Goal: Information Seeking & Learning: Learn about a topic

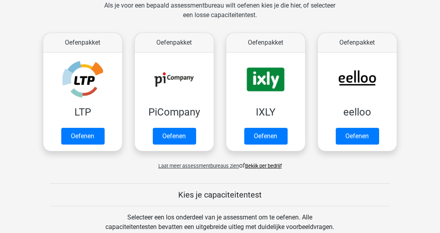
scroll to position [362, 0]
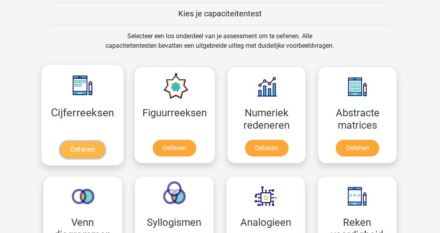
click at [95, 144] on link "Oefenen" at bounding box center [82, 150] width 45 height 18
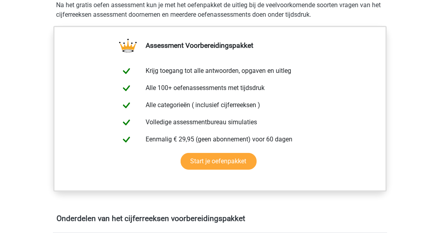
scroll to position [362, 0]
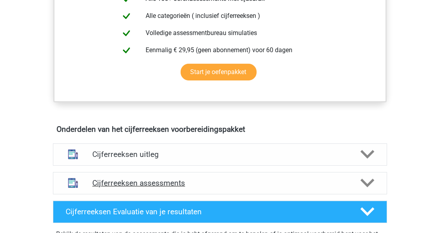
click at [233, 187] on h4 "Cijferreeksen assessments" at bounding box center [220, 182] width 256 height 9
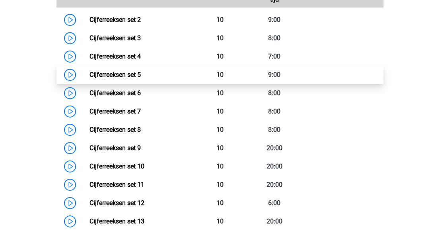
scroll to position [615, 0]
click at [90, 79] on link "Cijferreeksen set 5" at bounding box center [115, 75] width 51 height 8
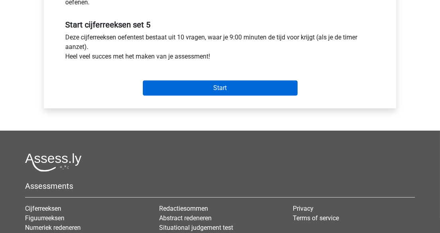
scroll to position [289, 0]
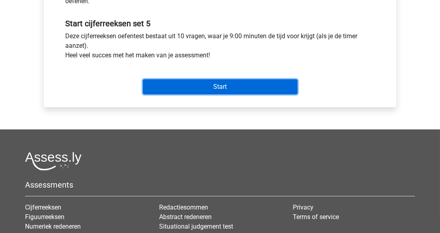
click at [222, 92] on input "Start" at bounding box center [220, 86] width 155 height 15
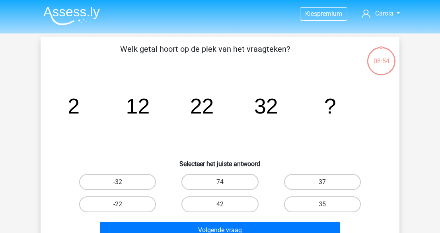
click at [208, 205] on label "42" at bounding box center [220, 204] width 77 height 16
click at [220, 205] on input "42" at bounding box center [222, 206] width 5 height 5
radio input "true"
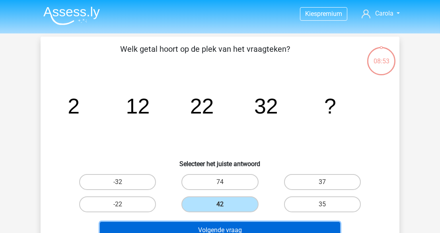
click at [263, 228] on button "Volgende vraag" at bounding box center [220, 230] width 241 height 17
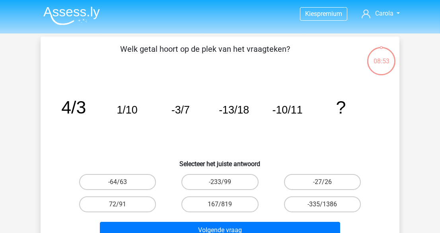
scroll to position [37, 0]
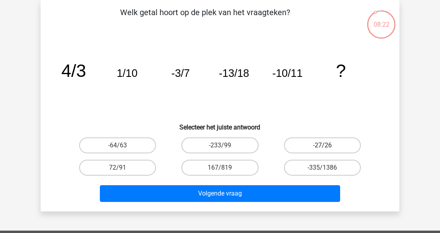
click at [344, 146] on label "-27/26" at bounding box center [322, 145] width 77 height 16
click at [328, 146] on input "-27/26" at bounding box center [324, 147] width 5 height 5
radio input "true"
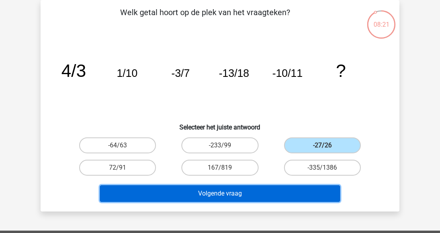
click at [308, 196] on button "Volgende vraag" at bounding box center [220, 193] width 241 height 17
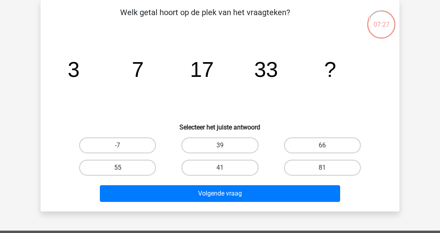
click at [148, 162] on label "55" at bounding box center [117, 168] width 77 height 16
click at [123, 168] on input "55" at bounding box center [120, 170] width 5 height 5
radio input "true"
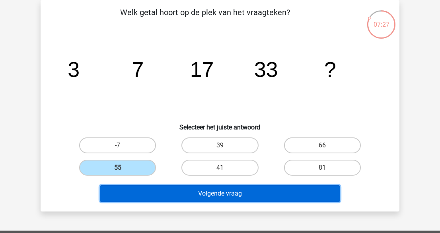
click at [163, 185] on button "Volgende vraag" at bounding box center [220, 193] width 241 height 17
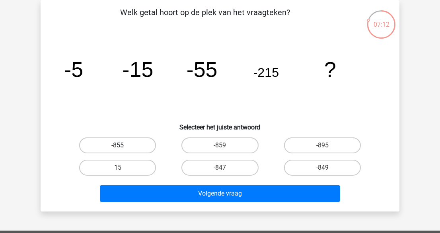
click at [135, 142] on label "-855" at bounding box center [117, 145] width 77 height 16
click at [123, 145] on input "-855" at bounding box center [120, 147] width 5 height 5
radio input "true"
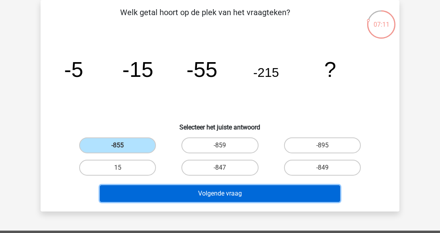
click at [200, 193] on button "Volgende vraag" at bounding box center [220, 193] width 241 height 17
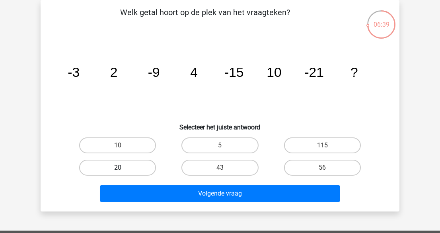
click at [111, 167] on label "20" at bounding box center [117, 168] width 77 height 16
click at [118, 168] on input "20" at bounding box center [120, 170] width 5 height 5
radio input "true"
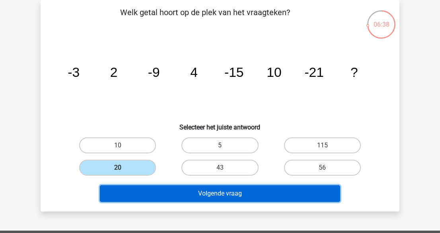
click at [186, 191] on button "Volgende vraag" at bounding box center [220, 193] width 241 height 17
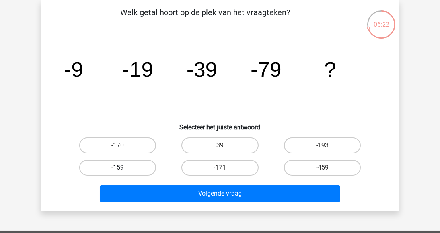
click at [142, 166] on label "-159" at bounding box center [117, 168] width 77 height 16
click at [123, 168] on input "-159" at bounding box center [120, 170] width 5 height 5
radio input "true"
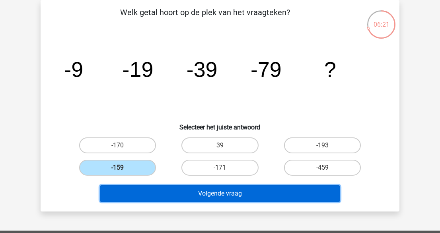
click at [182, 190] on button "Volgende vraag" at bounding box center [220, 193] width 241 height 17
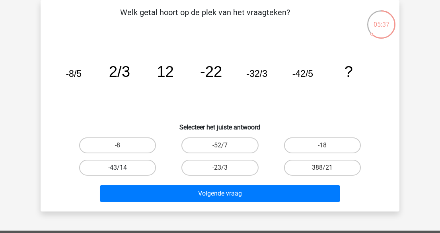
click at [134, 166] on label "-43/14" at bounding box center [117, 168] width 77 height 16
click at [123, 168] on input "-43/14" at bounding box center [120, 170] width 5 height 5
radio input "true"
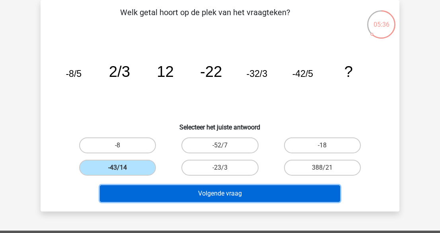
click at [203, 191] on button "Volgende vraag" at bounding box center [220, 193] width 241 height 17
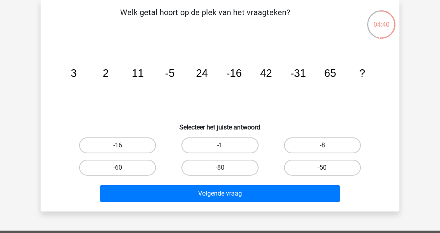
drag, startPoint x: 313, startPoint y: 163, endPoint x: 311, endPoint y: 166, distance: 4.1
click at [313, 163] on label "-50" at bounding box center [322, 168] width 77 height 16
click at [322, 168] on input "-50" at bounding box center [324, 170] width 5 height 5
radio input "true"
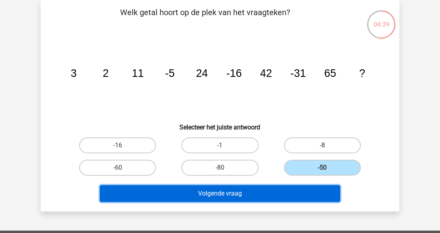
click at [300, 186] on button "Volgende vraag" at bounding box center [220, 193] width 241 height 17
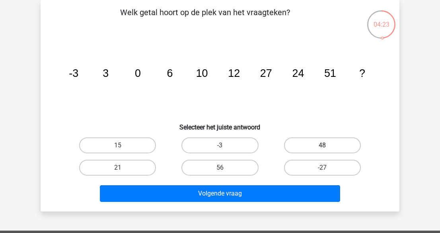
click at [342, 143] on label "48" at bounding box center [322, 145] width 77 height 16
click at [328, 145] on input "48" at bounding box center [324, 147] width 5 height 5
radio input "true"
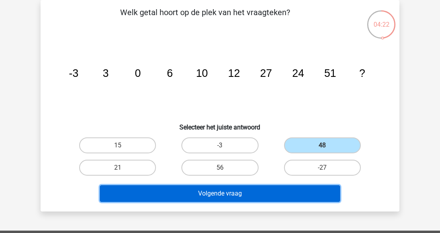
click at [300, 193] on button "Volgende vraag" at bounding box center [220, 193] width 241 height 17
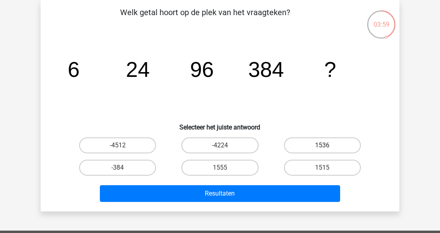
click at [333, 142] on label "1536" at bounding box center [322, 145] width 77 height 16
click at [328, 145] on input "1536" at bounding box center [324, 147] width 5 height 5
radio input "true"
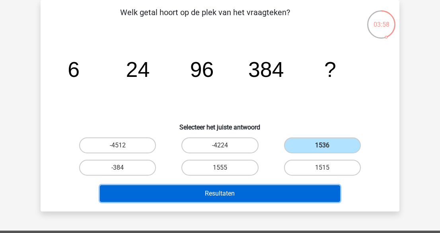
click at [287, 189] on button "Resultaten" at bounding box center [220, 193] width 241 height 17
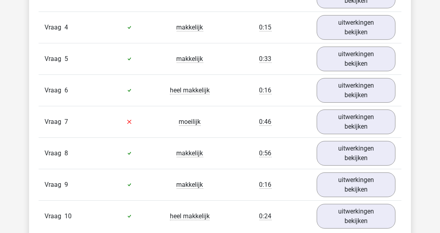
scroll to position [760, 0]
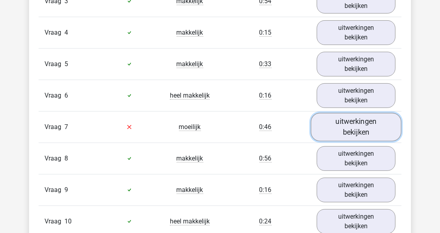
click at [355, 120] on link "uitwerkingen bekijken" at bounding box center [356, 127] width 91 height 28
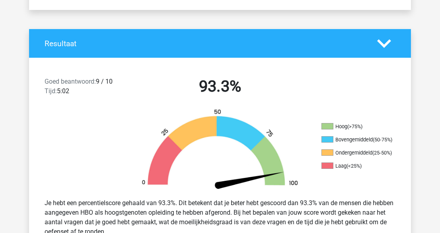
scroll to position [0, 0]
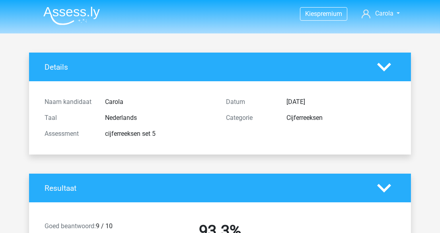
click at [61, 13] on img at bounding box center [71, 15] width 57 height 19
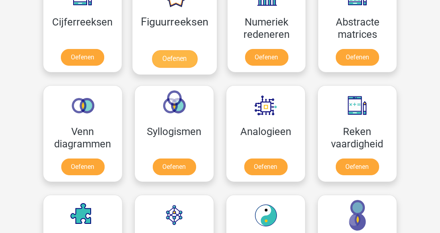
scroll to position [326, 0]
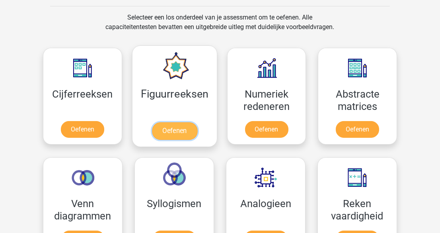
click at [190, 124] on link "Oefenen" at bounding box center [174, 131] width 45 height 18
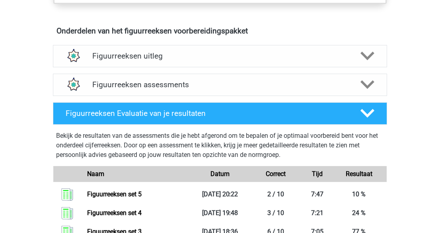
scroll to position [470, 0]
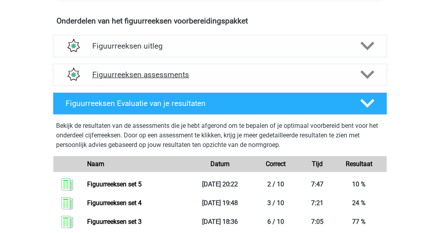
click at [253, 74] on h4 "Figuurreeksen assessments" at bounding box center [220, 74] width 256 height 9
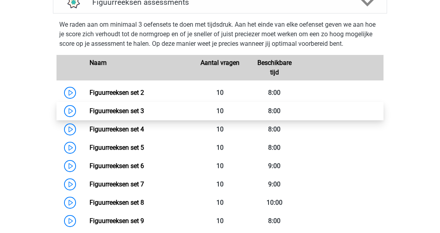
scroll to position [579, 0]
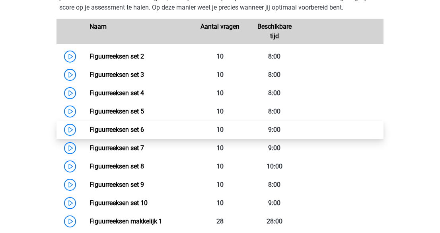
click at [90, 126] on link "Figuurreeksen set 6" at bounding box center [117, 130] width 55 height 8
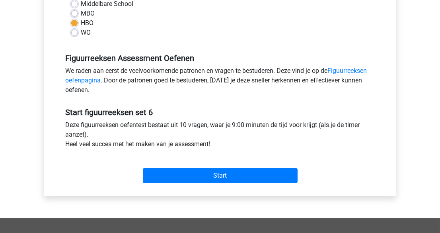
scroll to position [217, 0]
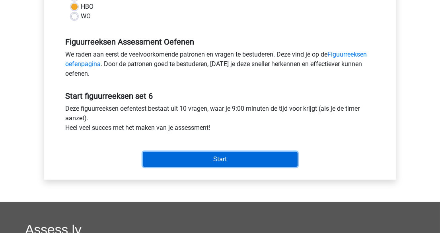
click at [256, 156] on input "Start" at bounding box center [220, 159] width 155 height 15
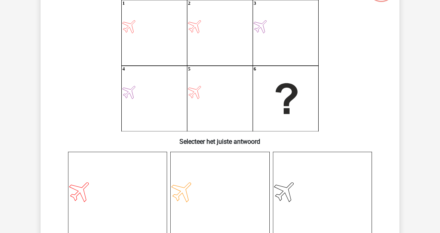
scroll to position [108, 0]
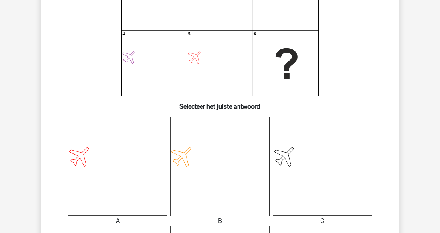
click at [39, 111] on div "08:49 Vraag 1 van de 10 Categorie: figuurreeksen set 6 Wat is de meest logische…" at bounding box center [220, 173] width 372 height 490
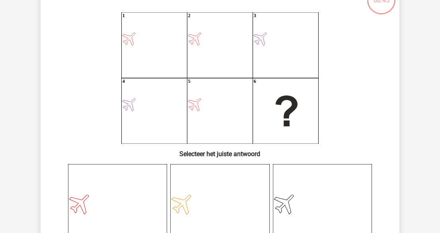
scroll to position [72, 0]
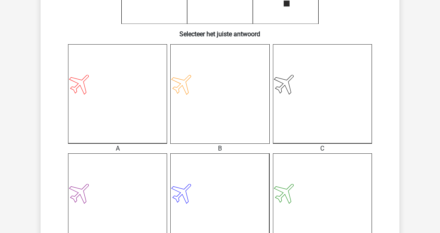
click at [80, 105] on icon at bounding box center [117, 93] width 99 height 99
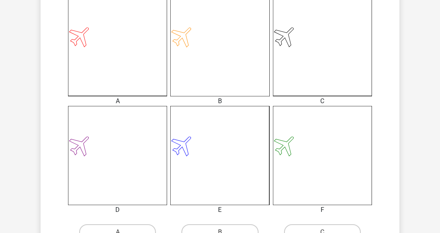
scroll to position [289, 0]
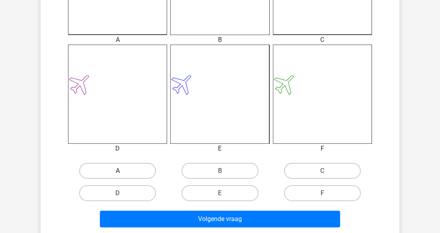
click at [119, 168] on label "A" at bounding box center [117, 171] width 77 height 16
click at [119, 171] on input "A" at bounding box center [120, 173] width 5 height 5
radio input "true"
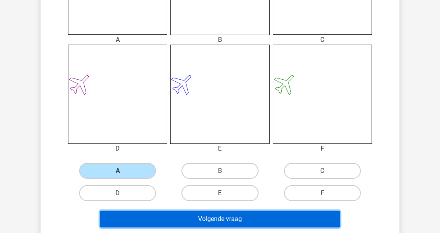
click at [234, 221] on button "Volgende vraag" at bounding box center [220, 219] width 241 height 17
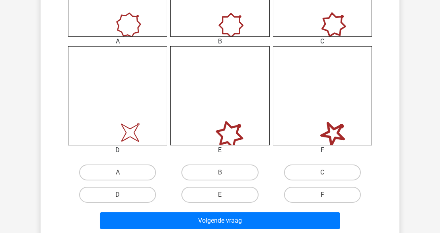
scroll to position [290, 0]
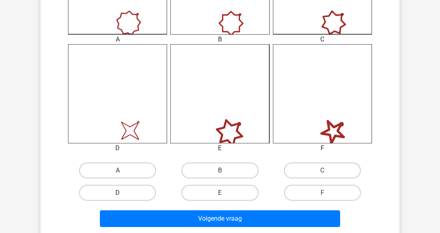
click at [144, 184] on div "D" at bounding box center [117, 193] width 102 height 22
click at [145, 187] on label "D" at bounding box center [117, 193] width 77 height 16
click at [123, 193] on input "D" at bounding box center [120, 195] width 5 height 5
radio input "true"
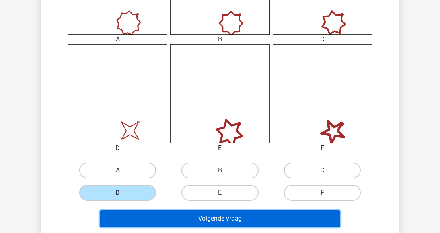
click at [189, 215] on button "Volgende vraag" at bounding box center [220, 218] width 241 height 17
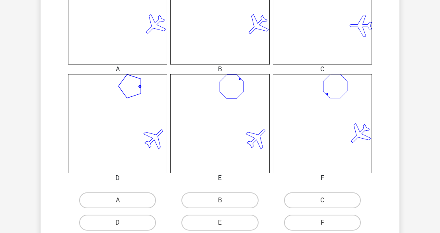
scroll to position [289, 0]
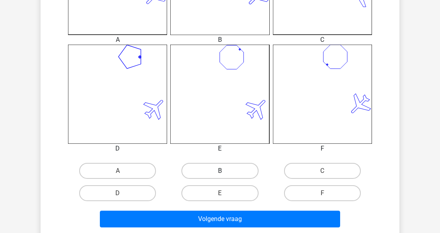
click at [217, 168] on label "B" at bounding box center [220, 171] width 77 height 16
click at [220, 171] on input "B" at bounding box center [222, 173] width 5 height 5
radio input "true"
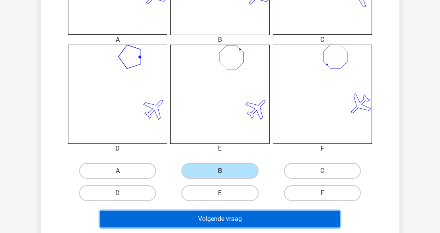
click at [267, 217] on button "Volgende vraag" at bounding box center [220, 219] width 241 height 17
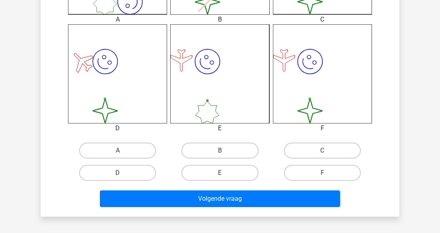
scroll to position [326, 0]
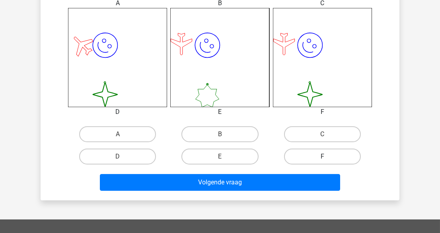
click at [328, 156] on label "F" at bounding box center [322, 156] width 77 height 16
click at [328, 156] on input "F" at bounding box center [324, 158] width 5 height 5
radio input "true"
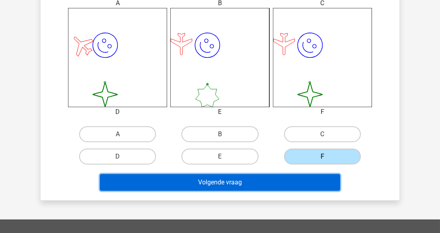
click at [311, 179] on button "Volgende vraag" at bounding box center [220, 182] width 241 height 17
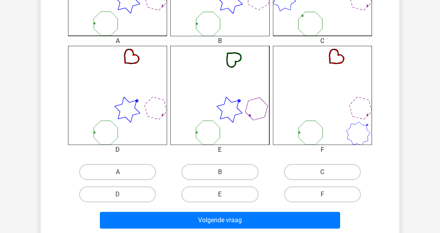
scroll to position [290, 0]
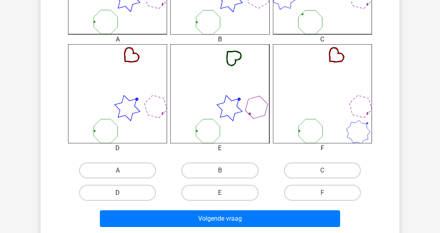
click at [132, 195] on label "D" at bounding box center [117, 193] width 77 height 16
click at [123, 195] on input "D" at bounding box center [120, 195] width 5 height 5
radio input "true"
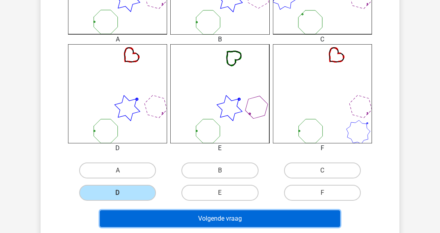
click at [189, 220] on button "Volgende vraag" at bounding box center [220, 218] width 241 height 17
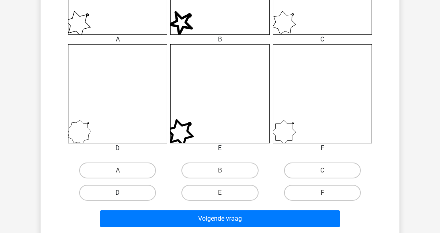
click at [117, 190] on label "D" at bounding box center [117, 193] width 77 height 16
click at [118, 193] on input "D" at bounding box center [120, 195] width 5 height 5
radio input "true"
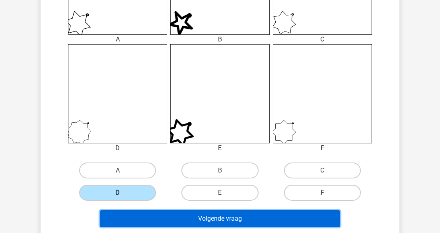
click at [189, 214] on button "Volgende vraag" at bounding box center [220, 218] width 241 height 17
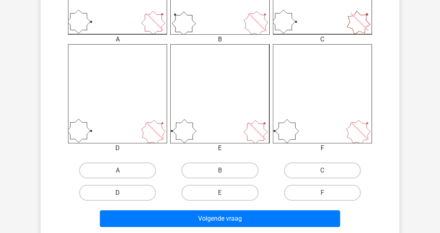
click at [133, 193] on label "D" at bounding box center [117, 193] width 77 height 16
click at [123, 193] on input "D" at bounding box center [120, 195] width 5 height 5
radio input "true"
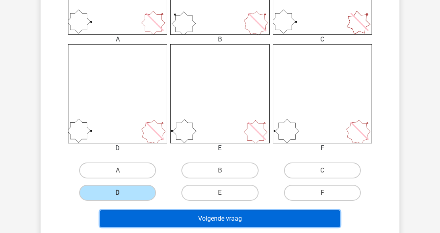
click at [225, 216] on button "Volgende vraag" at bounding box center [220, 218] width 241 height 17
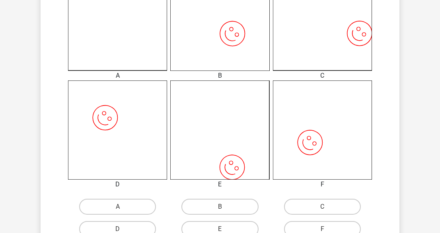
scroll to position [326, 0]
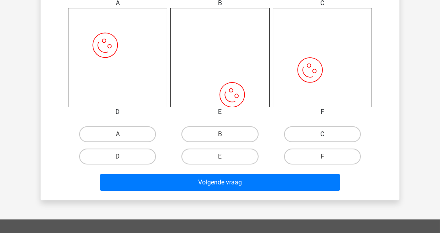
click at [310, 130] on label "C" at bounding box center [322, 134] width 77 height 16
click at [322, 134] on input "C" at bounding box center [324, 136] width 5 height 5
radio input "true"
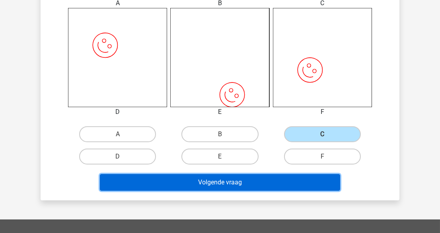
click at [313, 180] on button "Volgende vraag" at bounding box center [220, 182] width 241 height 17
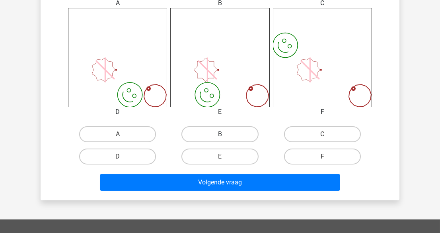
click at [239, 133] on label "B" at bounding box center [220, 134] width 77 height 16
click at [225, 134] on input "B" at bounding box center [222, 136] width 5 height 5
radio input "true"
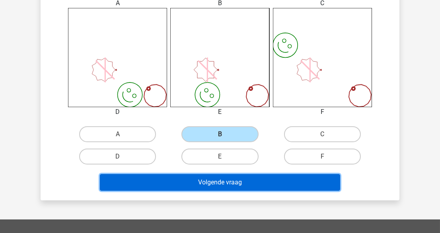
click at [250, 182] on button "Volgende vraag" at bounding box center [220, 182] width 241 height 17
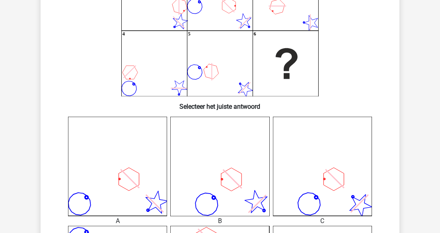
scroll to position [112, 0]
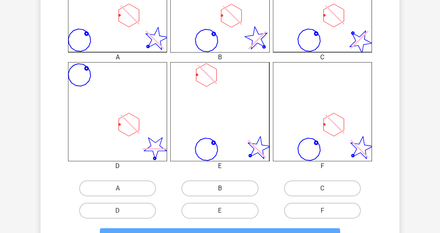
click at [236, 189] on label "B" at bounding box center [220, 188] width 77 height 16
click at [225, 189] on input "B" at bounding box center [222, 190] width 5 height 5
radio input "true"
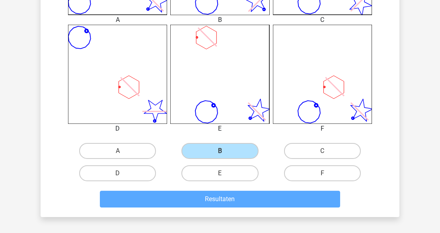
scroll to position [344, 0]
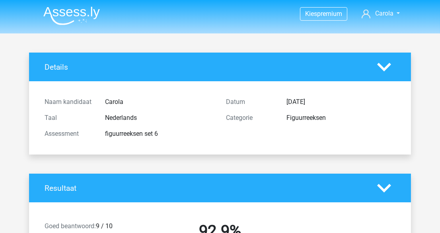
scroll to position [144, 0]
